Goal: Task Accomplishment & Management: Complete application form

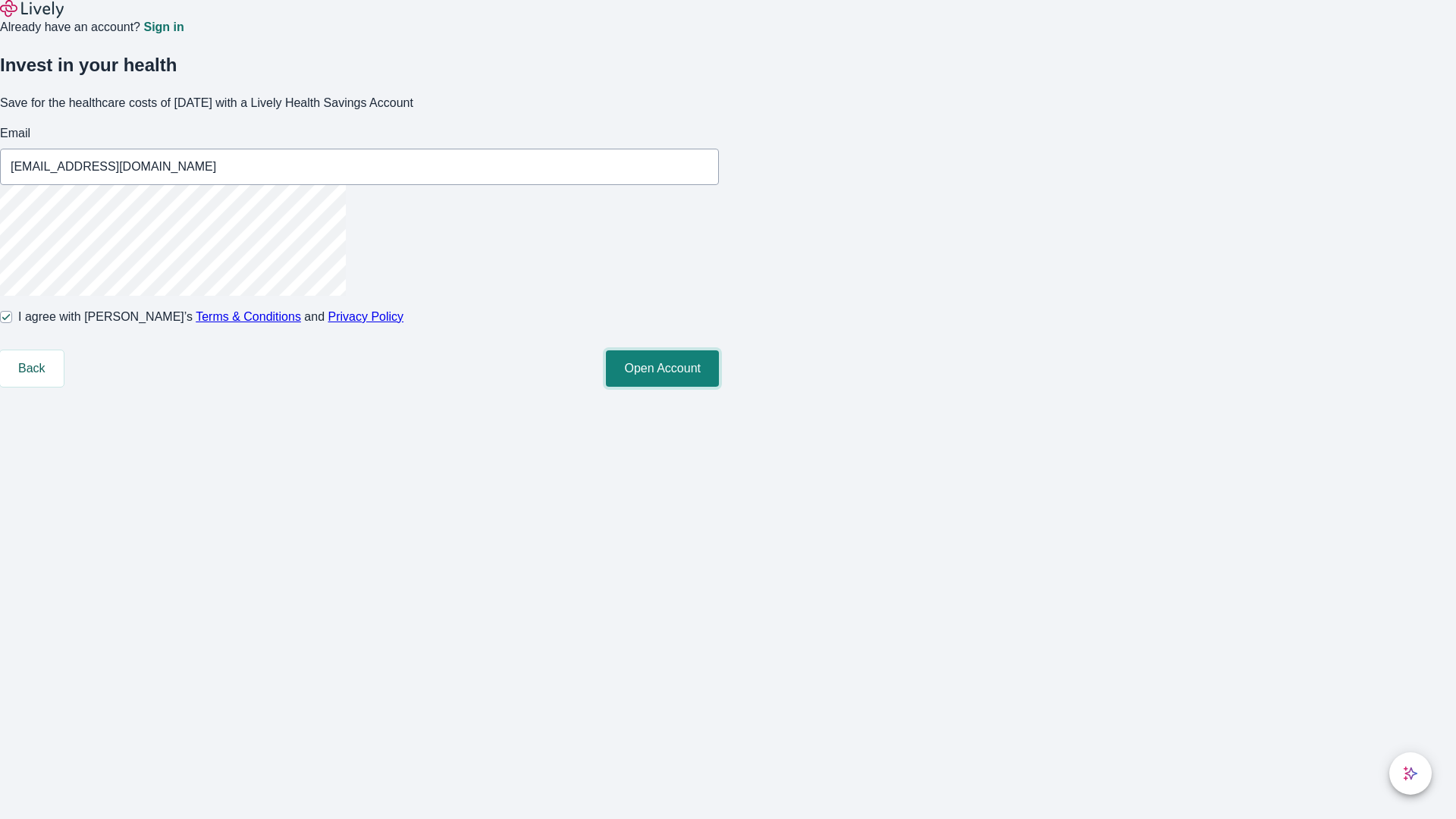
click at [719, 387] on button "Open Account" at bounding box center [662, 369] width 113 height 37
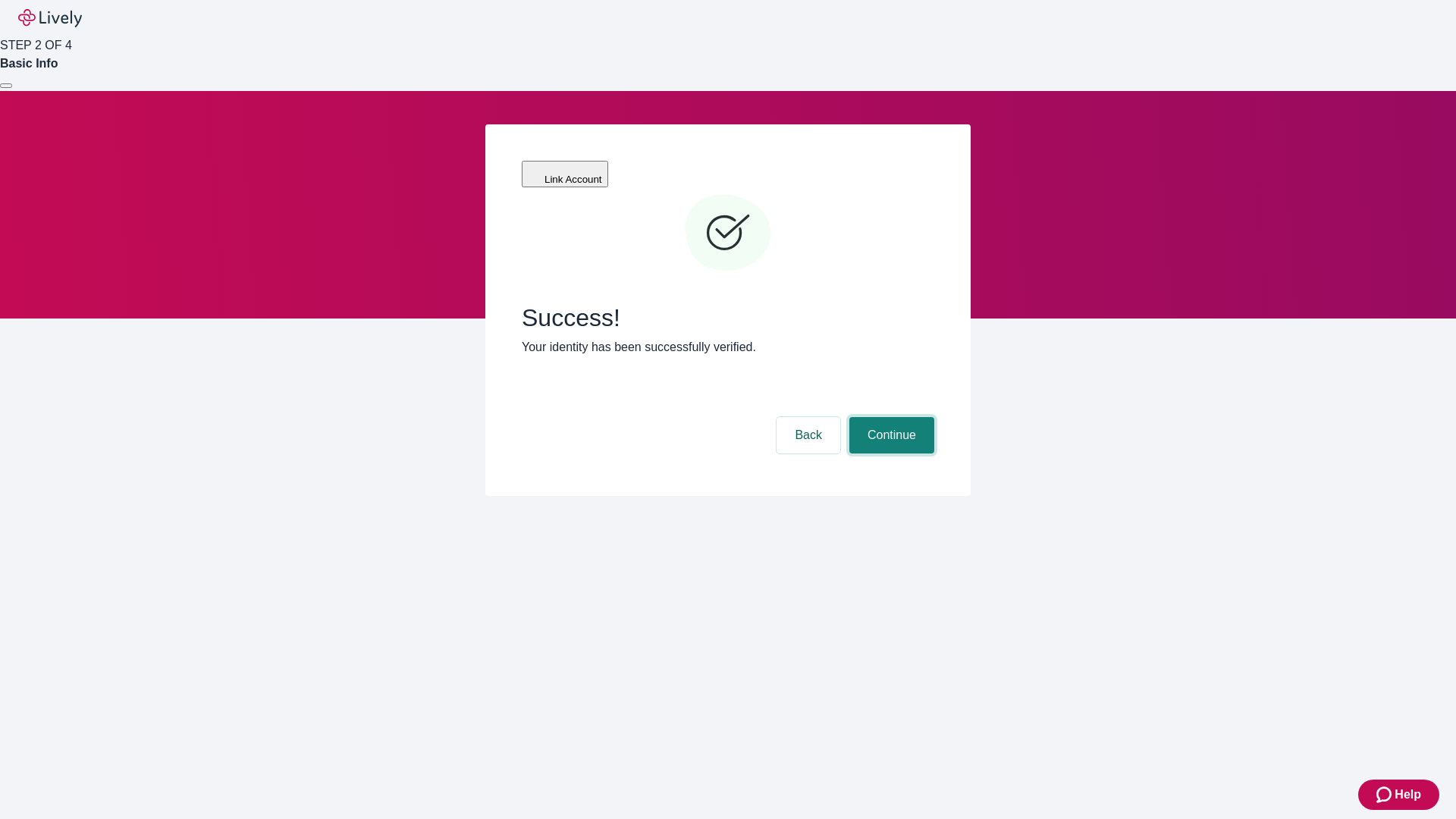
click at [889, 417] on button "Continue" at bounding box center [892, 435] width 85 height 37
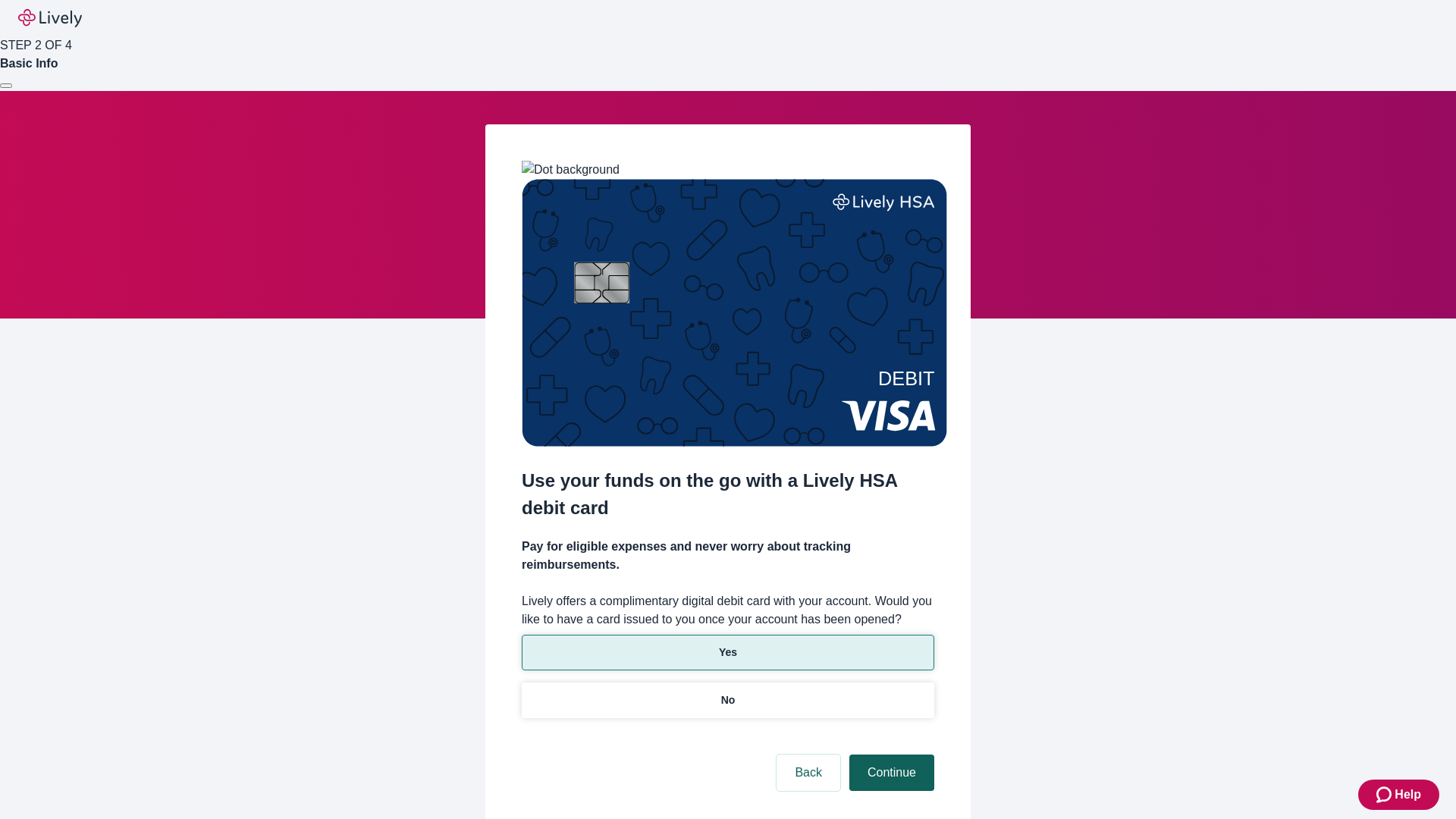
click at [727, 644] on p "Yes" at bounding box center [728, 652] width 18 height 16
click at [889, 755] on button "Continue" at bounding box center [892, 773] width 85 height 37
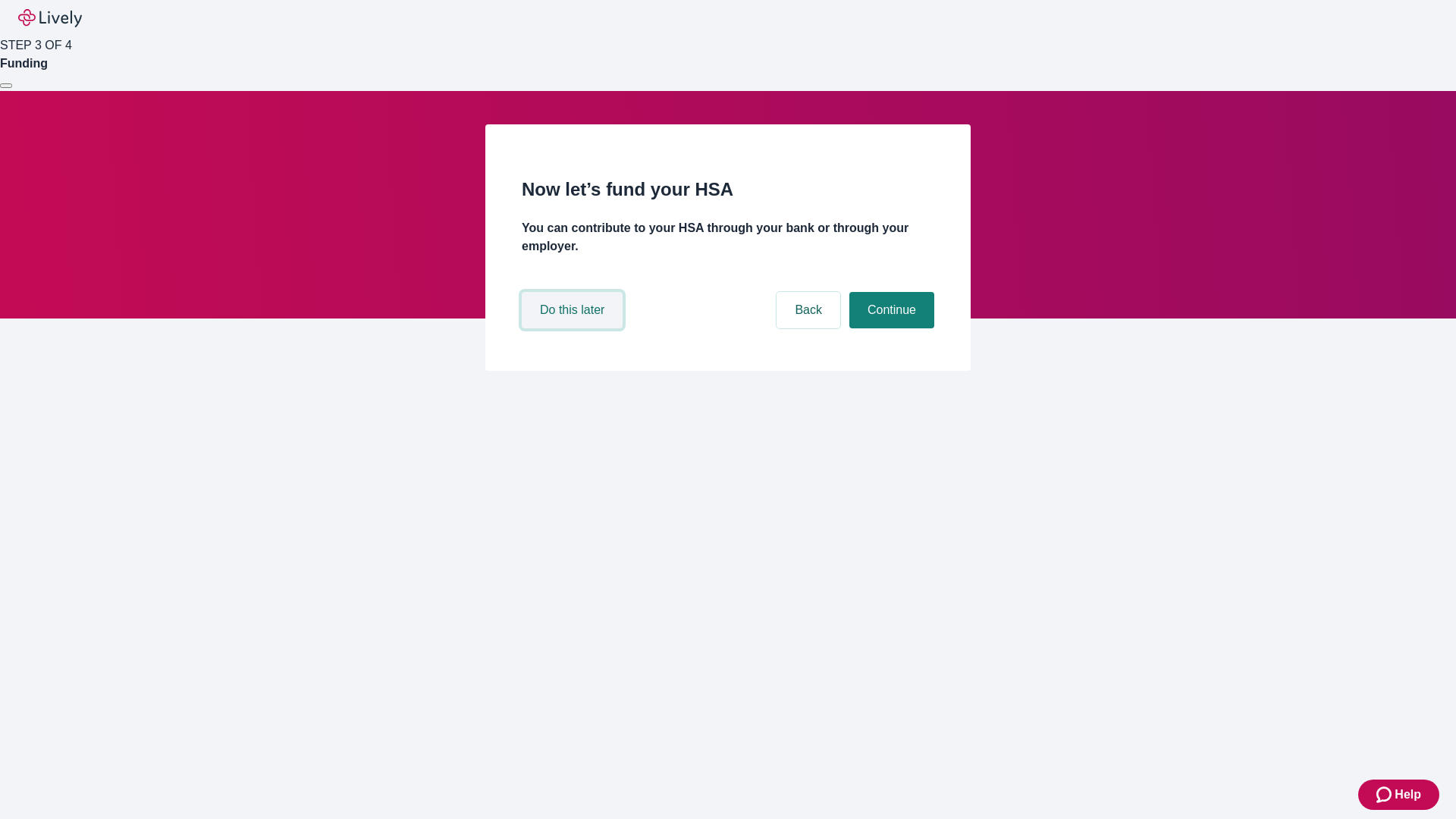
click at [574, 328] on button "Do this later" at bounding box center [572, 310] width 101 height 37
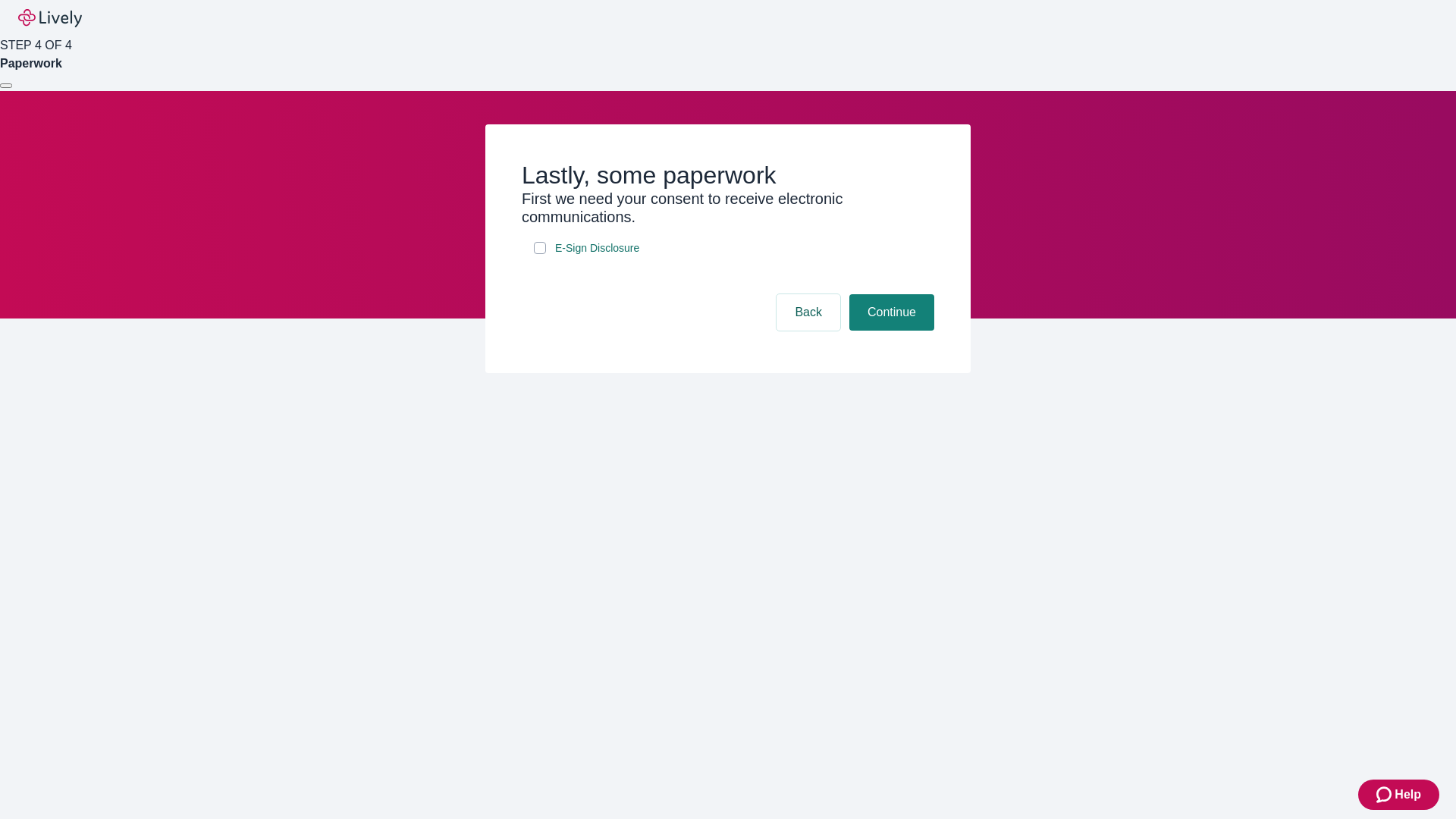
click at [540, 254] on input "E-Sign Disclosure" at bounding box center [540, 247] width 13 height 13
checkbox input "true"
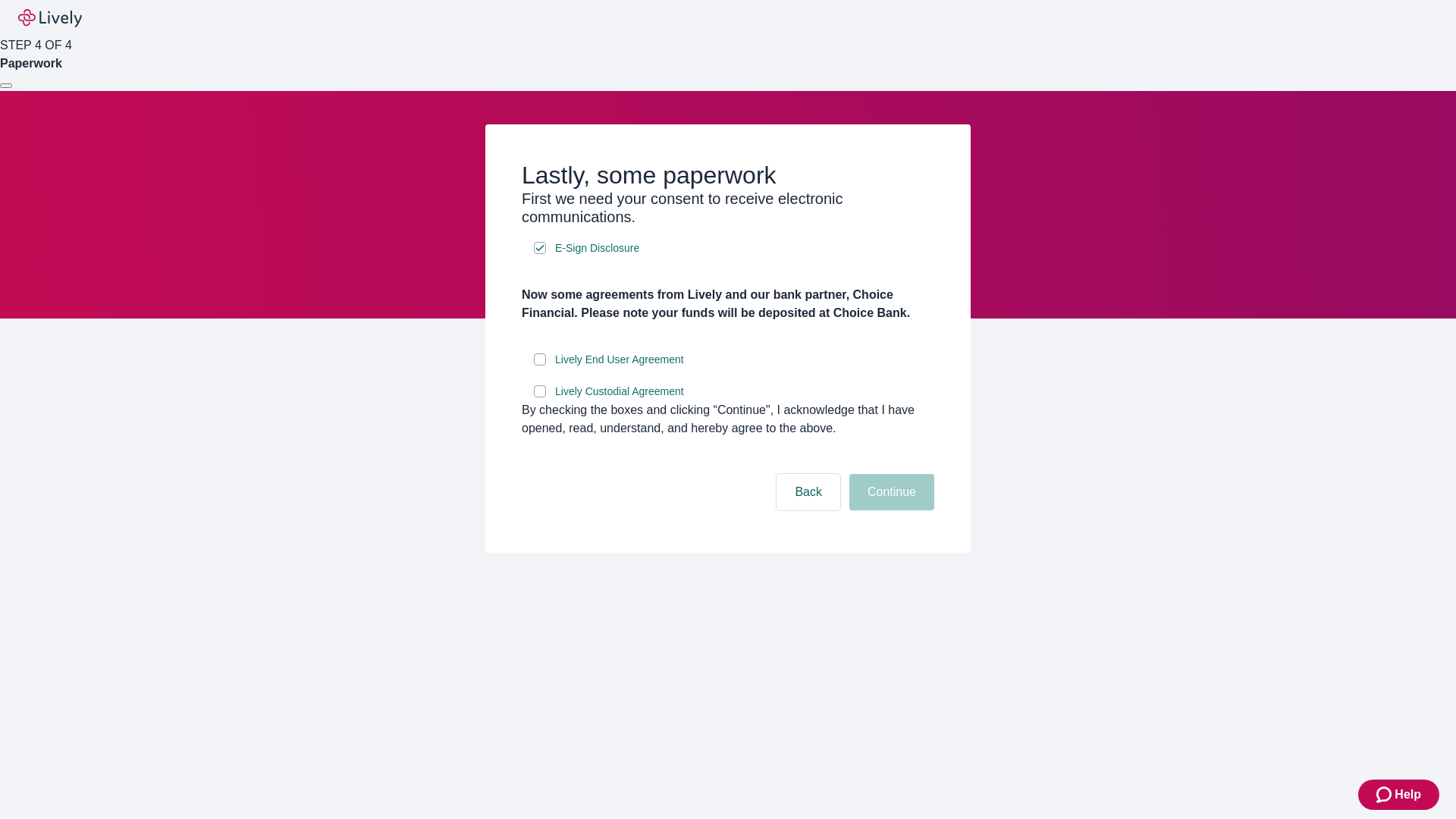
click at [540, 365] on input "Lively End User Agreement" at bounding box center [540, 359] width 13 height 13
checkbox input "true"
click at [540, 397] on input "Lively Custodial Agreement" at bounding box center [540, 391] width 13 height 13
checkbox input "true"
click at [889, 511] on button "Continue" at bounding box center [892, 492] width 85 height 37
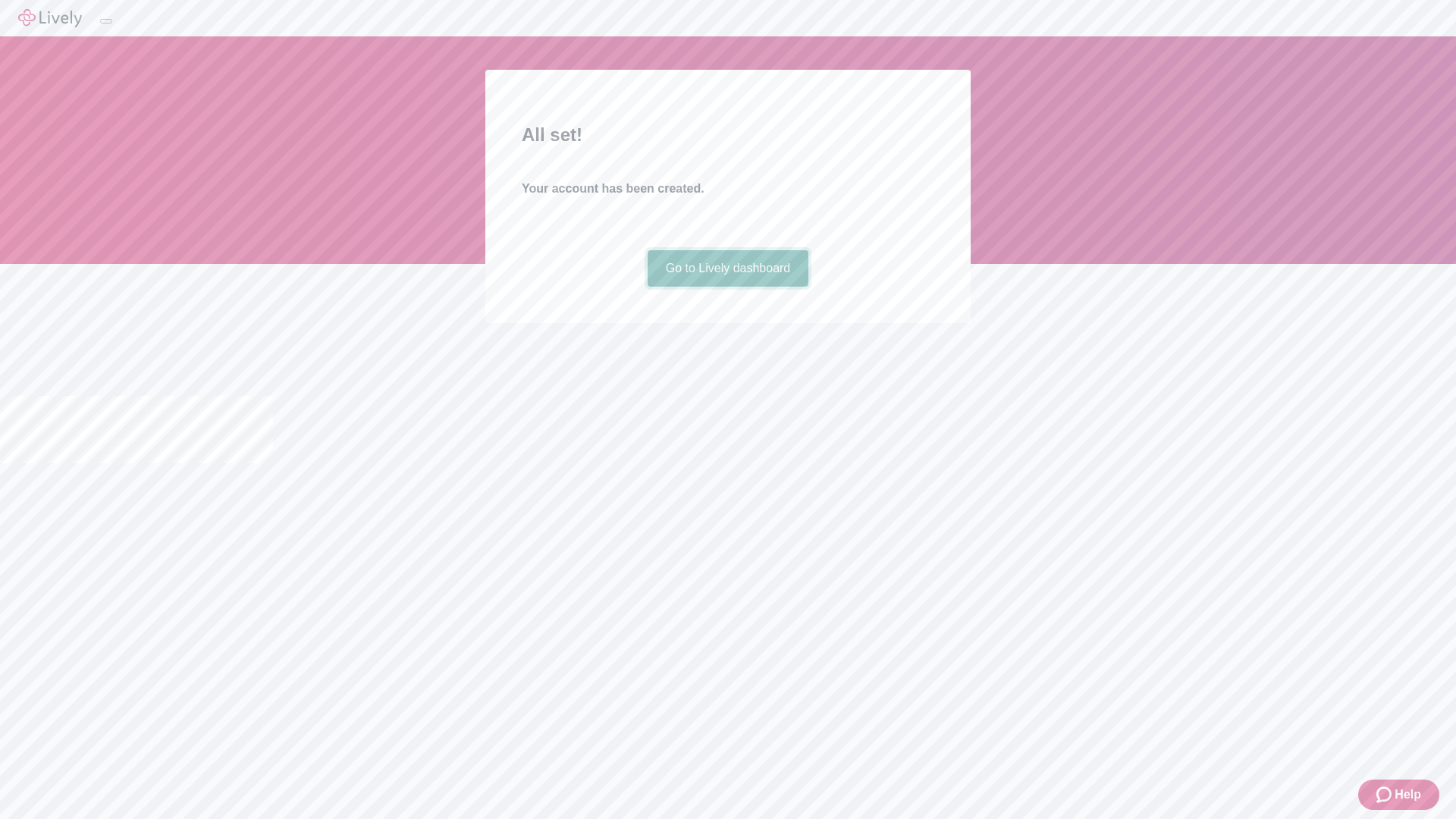
click at [727, 287] on link "Go to Lively dashboard" at bounding box center [728, 268] width 161 height 37
